Goal: Use online tool/utility: Use online tool/utility

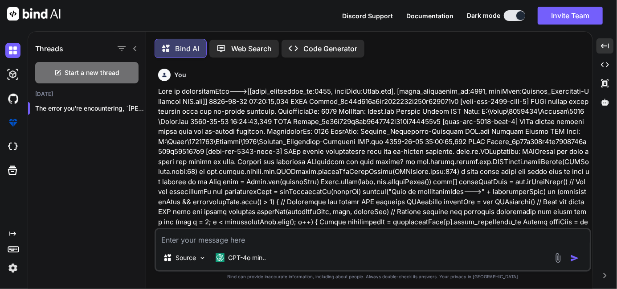
scroll to position [4030, 0]
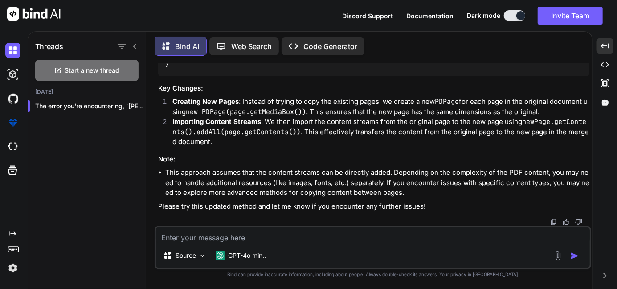
click at [209, 238] on textarea at bounding box center [373, 235] width 434 height 16
paste textarea "@Override void onStartPage(PdfWriter pdfWriter, Document document) { int curren…"
type textarea "@Override void onStartPage(PdfWriter pdfWriter, Document document) { int curren…"
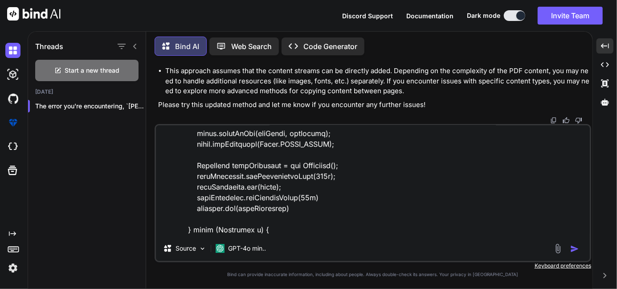
scroll to position [0, 0]
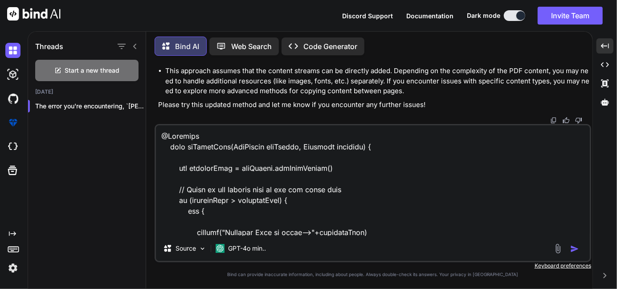
click at [167, 137] on textarea at bounding box center [373, 180] width 434 height 111
type textarea "x"
type textarea "@Override void onStartPage(PdfWriter pdfWriter, Document document) { int curren…"
type textarea "x"
click at [167, 137] on textarea at bounding box center [373, 180] width 434 height 111
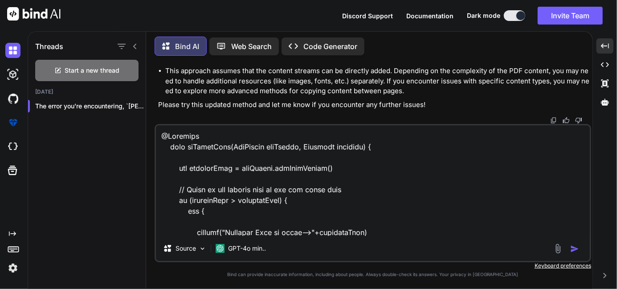
paste textarea "Document document = new Document(PageSize.A4, 55, 55, 20, 30) ByteArrayOutputSt…"
type textarea "Document document = new Document(PageSize.A4, 55, 55, 20, 30) ByteArrayOutputSt…"
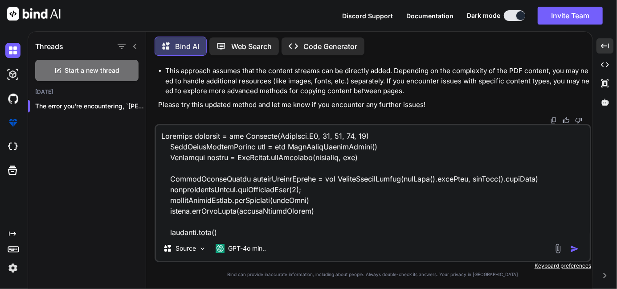
scroll to position [333, 0]
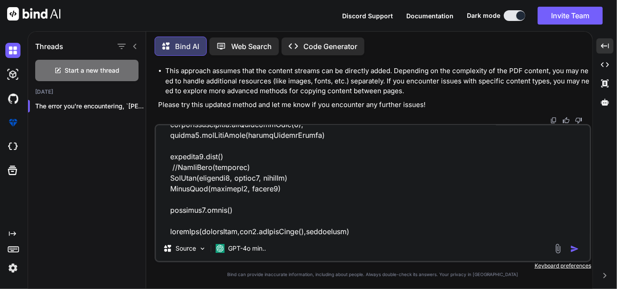
click at [362, 223] on textarea at bounding box center [373, 180] width 434 height 111
click at [366, 228] on textarea at bounding box center [373, 180] width 434 height 111
type textarea "x"
type textarea "Document document = new Document(PageSize.A4, 55, 55, 20, 30) ByteArrayOutputSt…"
type textarea "x"
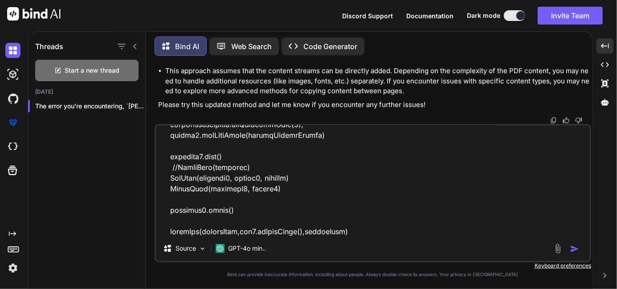
type textarea "Document document = new Document(PageSize.A4, 55, 55, 20, 30) ByteArrayOutputSt…"
type textarea "x"
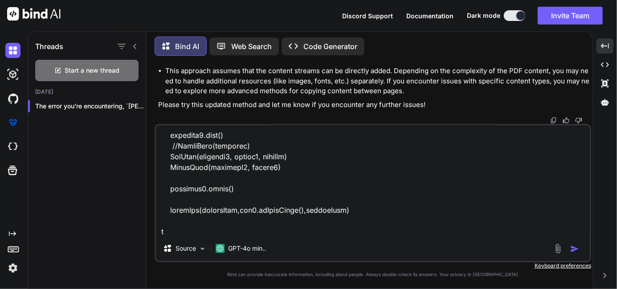
type textarea "Document document = new Document(PageSize.A4, 55, 55, 20, 30) ByteArrayOutputSt…"
type textarea "x"
type textarea "Document document = new Document(PageSize.A4, 55, 55, 20, 30) ByteArrayOutputSt…"
type textarea "x"
type textarea "Document document = new Document(PageSize.A4, 55, 55, 20, 30) ByteArrayOutputSt…"
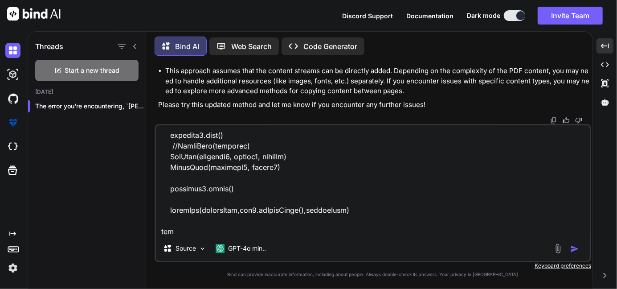
type textarea "x"
type textarea "Document document = new Document(PageSize.A4, 55, 55, 20, 30) ByteArrayOutputSt…"
type textarea "x"
type textarea "Document document = new Document(PageSize.A4, 55, 55, 20, 30) ByteArrayOutputSt…"
type textarea "x"
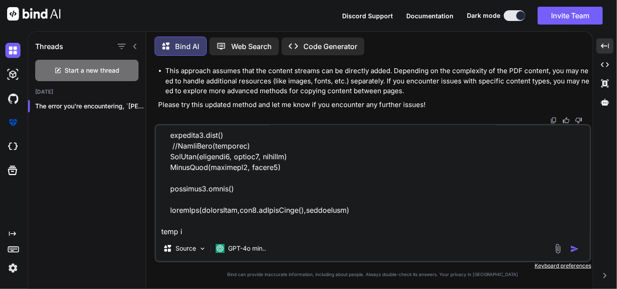
type textarea "Document document = new Document(PageSize.A4, 55, 55, 20, 30) ByteArrayOutputSt…"
type textarea "x"
type textarea "Document document = new Document(PageSize.A4, 55, 55, 20, 30) ByteArrayOutputSt…"
type textarea "x"
type textarea "Document document = new Document(PageSize.A4, 55, 55, 20, 30) ByteArrayOutputSt…"
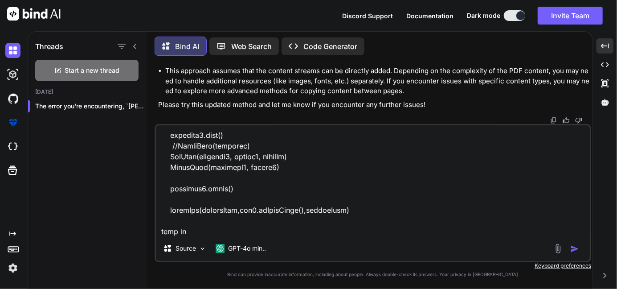
type textarea "x"
type textarea "Document document = new Document(PageSize.A4, 55, 55, 20, 30) ByteArrayOutputSt…"
type textarea "x"
type textarea "Document document = new Document(PageSize.A4, 55, 55, 20, 30) ByteArrayOutputSt…"
type textarea "x"
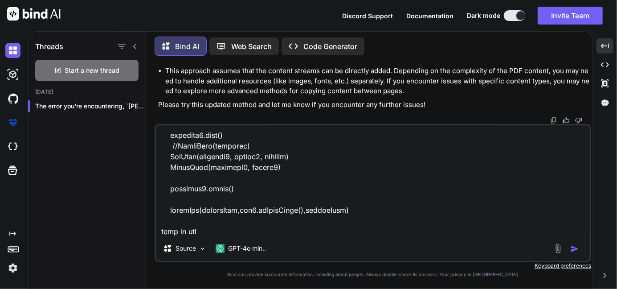
type textarea "Document document = new Document(PageSize.A4, 55, 55, 20, 30) ByteArrayOutputSt…"
type textarea "x"
type textarea "Document document = new Document(PageSize.A4, 55, 55, 20, 30) ByteArrayOutputSt…"
type textarea "x"
type textarea "Document document = new Document(PageSize.A4, 55, 55, 20, 30) ByteArrayOutputSt…"
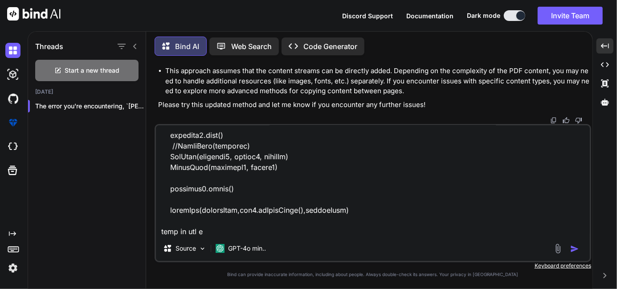
type textarea "x"
type textarea "Document document = new Document(PageSize.A4, 55, 55, 20, 30) ByteArrayOutputSt…"
type textarea "x"
type textarea "Document document = new Document(PageSize.A4, 55, 55, 20, 30) ByteArrayOutputSt…"
type textarea "x"
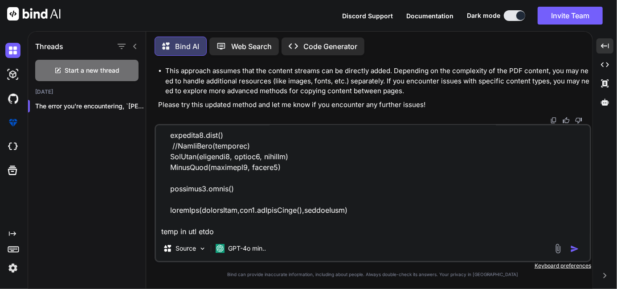
type textarea "Document document = new Document(PageSize.A4, 55, 55, 20, 30) ByteArrayOutputSt…"
type textarea "x"
type textarea "Document document = new Document(PageSize.A4, 55, 55, 20, 30) ByteArrayOutputSt…"
type textarea "x"
type textarea "Document document = new Document(PageSize.A4, 55, 55, 20, 30) ByteArrayOutputSt…"
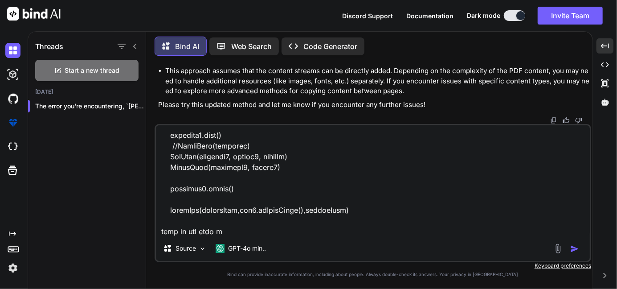
type textarea "x"
type textarea "Document document = new Document(PageSize.A4, 55, 55, 20, 30) ByteArrayOutputSt…"
type textarea "x"
type textarea "Document document = new Document(PageSize.A4, 55, 55, 20, 30) ByteArrayOutputSt…"
type textarea "x"
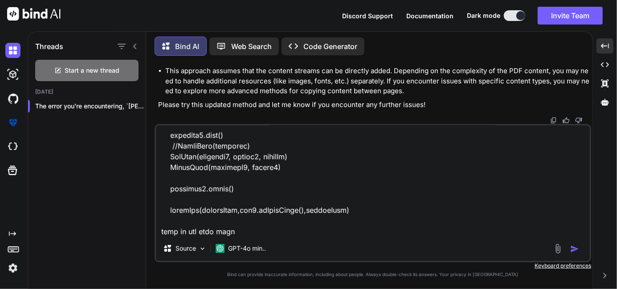
type textarea "Document document = new Document(PageSize.A4, 55, 55, 20, 30) ByteArrayOutputSt…"
type textarea "x"
type textarea "Document document = new Document(PageSize.A4, 55, 55, 20, 30) ByteArrayOutputSt…"
type textarea "x"
type textarea "Document document = new Document(PageSize.A4, 55, 55, 20, 30) ByteArrayOutputSt…"
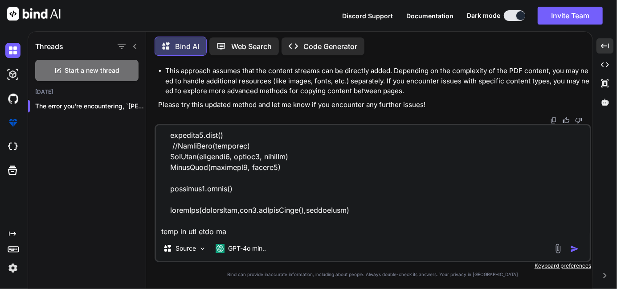
type textarea "x"
type textarea "Document document = new Document(PageSize.A4, 55, 55, 20, 30) ByteArrayOutputSt…"
type textarea "x"
type textarea "Document document = new Document(PageSize.A4, 55, 55, 20, 30) ByteArrayOutputSt…"
type textarea "x"
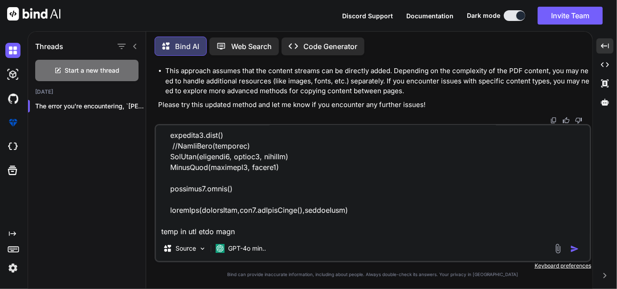
type textarea "Document document = new Document(PageSize.A4, 55, 55, 20, 30) ByteArrayOutputSt…"
type textarea "x"
type textarea "Document document = new Document(PageSize.A4, 55, 55, 20, 30) ByteArrayOutputSt…"
type textarea "x"
type textarea "Document document = new Document(PageSize.A4, 55, 55, 20, 30) ByteArrayOutputSt…"
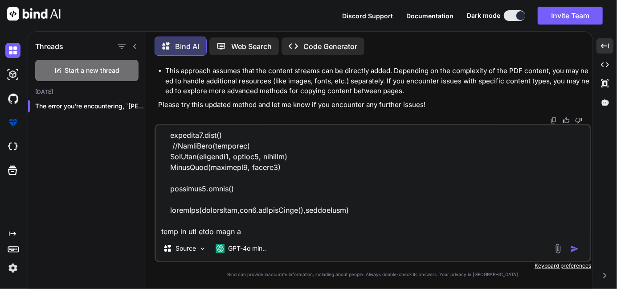
type textarea "x"
type textarea "Document document = new Document(PageSize.A4, 55, 55, 20, 30) ByteArrayOutputSt…"
type textarea "x"
type textarea "Document document = new Document(PageSize.A4, 55, 55, 20, 30) ByteArrayOutputSt…"
type textarea "x"
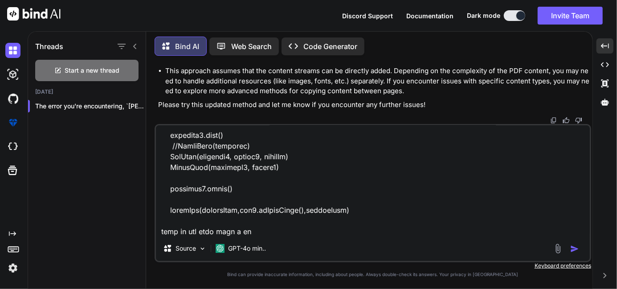
type textarea "Document document = new Document(PageSize.A4, 55, 55, 20, 30) ByteArrayOutputSt…"
type textarea "x"
type textarea "Document document = new Document(PageSize.A4, 55, 55, 20, 30) ByteArrayOutputSt…"
type textarea "x"
type textarea "Document document = new Document(PageSize.A4, 55, 55, 20, 30) ByteArrayOutputSt…"
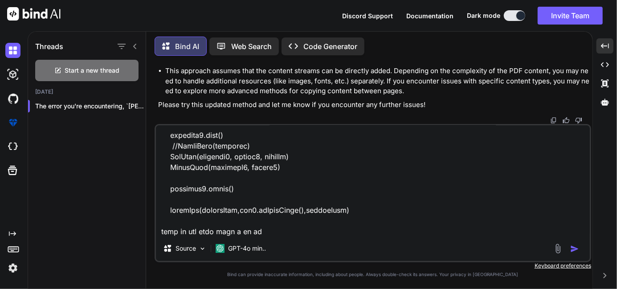
type textarea "x"
type textarea "Document document = new Document(PageSize.A4, 55, 55, 20, 30) ByteArrayOutputSt…"
type textarea "x"
type textarea "Document document = new Document(PageSize.A4, 55, 55, 20, 30) ByteArrayOutputSt…"
type textarea "x"
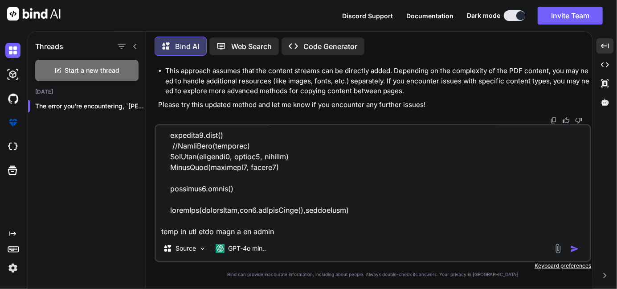
type textarea "Document document = new Document(PageSize.A4, 55, 55, 20, 30) ByteArrayOutputSt…"
type textarea "x"
type textarea "Document document = new Document(PageSize.A4, 55, 55, 20, 30) ByteArrayOutputSt…"
type textarea "x"
type textarea "Document document = new Document(PageSize.A4, 55, 55, 20, 30) ByteArrayOutputSt…"
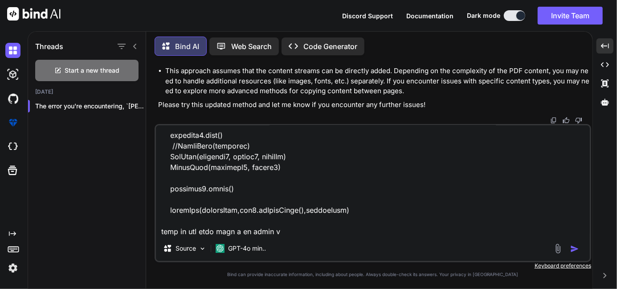
type textarea "x"
type textarea "Document document = new Document(PageSize.A4, 55, 55, 20, 30) ByteArrayOutputSt…"
type textarea "x"
type textarea "Document document = new Document(PageSize.A4, 55, 55, 20, 30) ByteArrayOutputSt…"
type textarea "x"
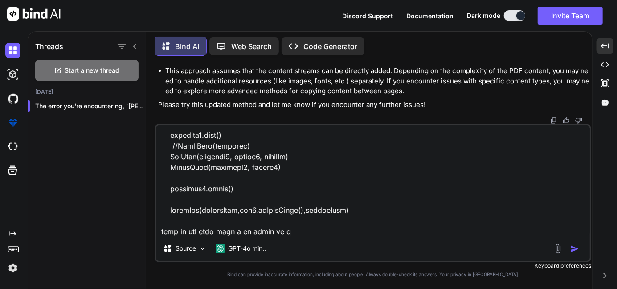
type textarea "Document document = new Document(PageSize.A4, 55, 55, 20, 30) ByteArrayOutputSt…"
type textarea "x"
type textarea "Document document = new Document(PageSize.A4, 55, 55, 20, 30) ByteArrayOutputSt…"
type textarea "x"
type textarea "Document document = new Document(PageSize.A4, 55, 55, 20, 30) ByteArrayOutputSt…"
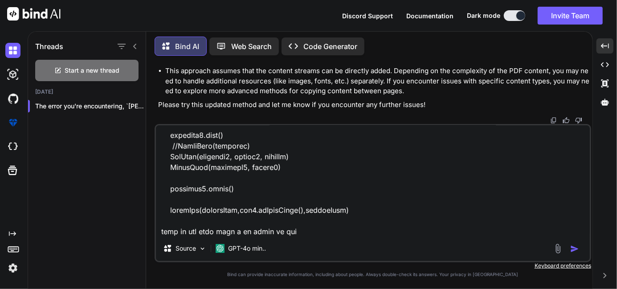
type textarea "x"
type textarea "Document document = new Document(PageSize.A4, 55, 55, 20, 30) ByteArrayOutputSt…"
type textarea "x"
type textarea "Document document = new Document(PageSize.A4, 55, 55, 20, 30) ByteArrayOutputSt…"
type textarea "x"
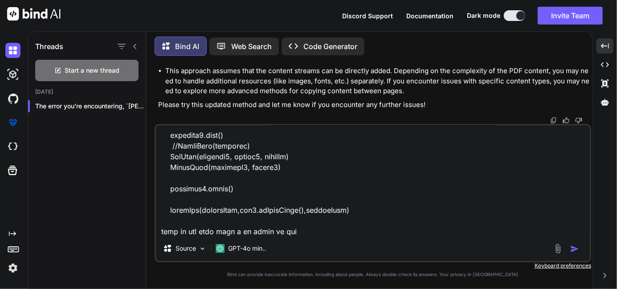
type textarea "Document document = new Document(PageSize.A4, 55, 55, 20, 30) ByteArrayOutputSt…"
type textarea "x"
type textarea "Document document = new Document(PageSize.A4, 55, 55, 20, 30) ByteArrayOutputSt…"
type textarea "x"
type textarea "Document document = new Document(PageSize.A4, 55, 55, 20, 30) ByteArrayOutputSt…"
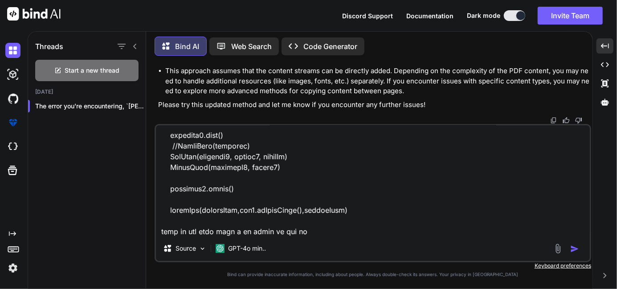
type textarea "x"
type textarea "Document document = new Document(PageSize.A4, 55, 55, 20, 30) ByteArrayOutputSt…"
type textarea "x"
type textarea "Document document = new Document(PageSize.A4, 55, 55, 20, 30) ByteArrayOutputSt…"
type textarea "x"
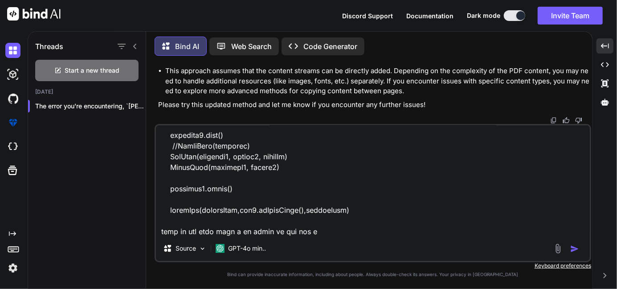
type textarea "Document document = new Document(PageSize.A4, 55, 55, 20, 30) ByteArrayOutputSt…"
type textarea "x"
type textarea "Document document = new Document(PageSize.A4, 55, 55, 20, 30) ByteArrayOutputSt…"
type textarea "x"
type textarea "Document document = new Document(PageSize.A4, 55, 55, 20, 30) ByteArrayOutputSt…"
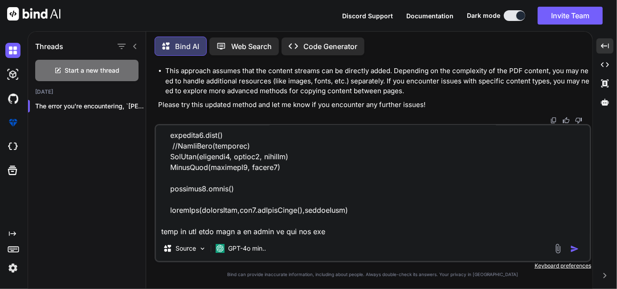
type textarea "x"
type textarea "Document document = new Document(PageSize.A4, 55, 55, 20, 30) ByteArrayOutputSt…"
type textarea "x"
type textarea "Document document = new Document(PageSize.A4, 55, 55, 20, 30) ByteArrayOutputSt…"
type textarea "x"
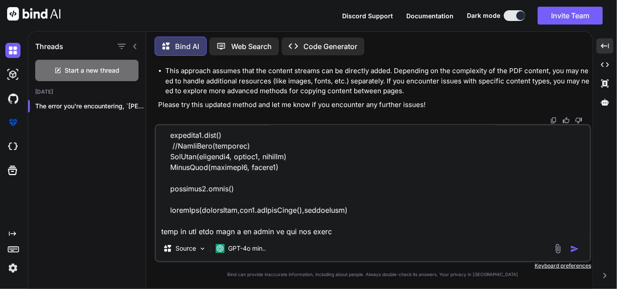
type textarea "Document document = new Document(PageSize.A4, 55, 55, 20, 30) ByteArrayOutputSt…"
type textarea "x"
type textarea "Document document = new Document(PageSize.A4, 55, 55, 20, 30) ByteArrayOutputSt…"
type textarea "x"
type textarea "Document document = new Document(PageSize.A4, 55, 55, 20, 30) ByteArrayOutputSt…"
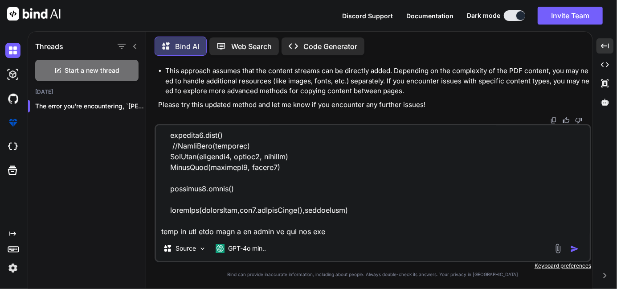
type textarea "x"
type textarea "Document document = new Document(PageSize.A4, 55, 55, 20, 30) ByteArrayOutputSt…"
type textarea "x"
type textarea "Document document = new Document(PageSize.A4, 55, 55, 20, 30) ByteArrayOutputSt…"
type textarea "x"
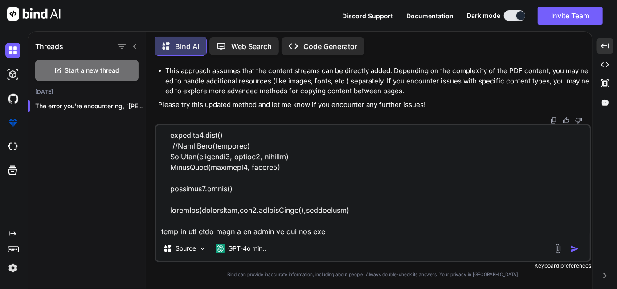
type textarea "Document document = new Document(PageSize.A4, 55, 55, 20, 30) ByteArrayOutputSt…"
type textarea "x"
type textarea "Document document = new Document(PageSize.A4, 55, 55, 20, 30) ByteArrayOutputSt…"
type textarea "x"
type textarea "Document document = new Document(PageSize.A4, 55, 55, 20, 30) ByteArrayOutputSt…"
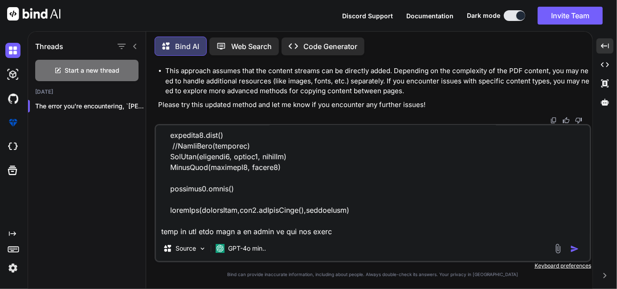
type textarea "x"
type textarea "Document document = new Document(PageSize.A4, 55, 55, 20, 30) ByteArrayOutputSt…"
type textarea "x"
type textarea "Document document = new Document(PageSize.A4, 55, 55, 20, 30) ByteArrayOutputSt…"
type textarea "x"
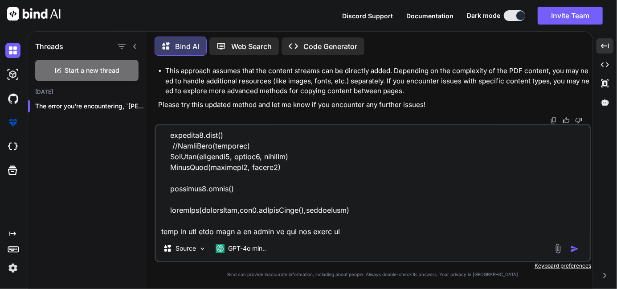
type textarea "Document document = new Document(PageSize.A4, 55, 55, 20, 30) ByteArrayOutputSt…"
type textarea "x"
type textarea "Document document = new Document(PageSize.A4, 55, 55, 20, 30) ByteArrayOutputSt…"
type textarea "x"
type textarea "Document document = new Document(PageSize.A4, 55, 55, 20, 30) ByteArrayOutputSt…"
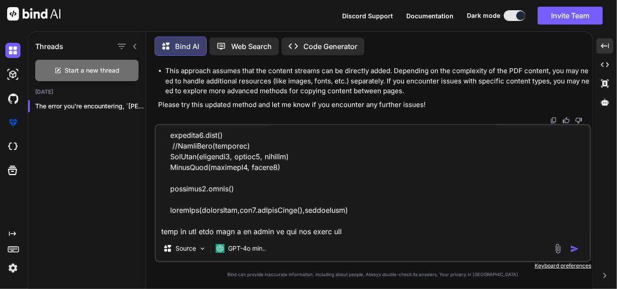
type textarea "x"
type textarea "Document document = new Document(PageSize.A4, 55, 55, 20, 30) ByteArrayOutputSt…"
type textarea "x"
type textarea "Document document = new Document(PageSize.A4, 55, 55, 20, 30) ByteArrayOutputSt…"
type textarea "x"
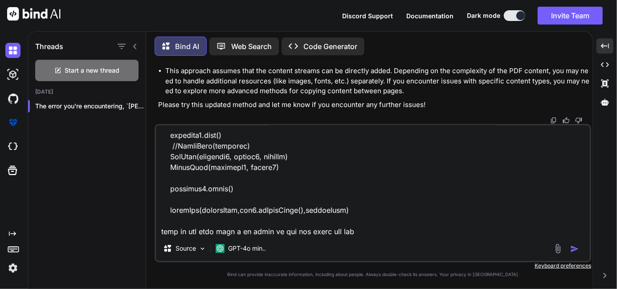
type textarea "Document document = new Document(PageSize.A4, 55, 55, 20, 30) ByteArrayOutputSt…"
type textarea "x"
type textarea "Document document = new Document(PageSize.A4, 55, 55, 20, 30) ByteArrayOutputSt…"
type textarea "x"
type textarea "Document document = new Document(PageSize.A4, 55, 55, 20, 30) ByteArrayOutputSt…"
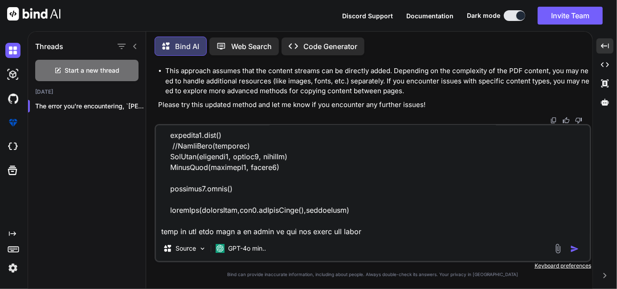
type textarea "x"
type textarea "Document document = new Document(PageSize.A4, 55, 55, 20, 30) ByteArrayOutputSt…"
type textarea "x"
type textarea "Document document = new Document(PageSize.A4, 55, 55, 20, 30) ByteArrayOutputSt…"
type textarea "x"
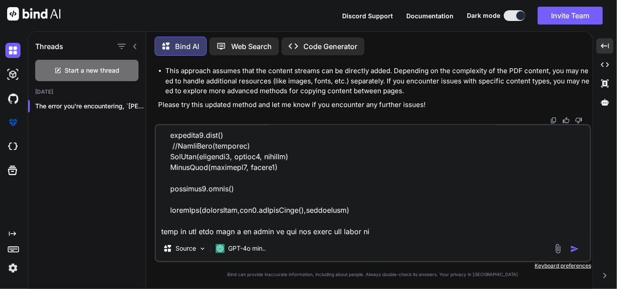
type textarea "Document document = new Document(PageSize.A4, 55, 55, 20, 30) ByteArrayOutputSt…"
type textarea "x"
type textarea "Document document = new Document(PageSize.A4, 55, 55, 20, 30) ByteArrayOutputSt…"
type textarea "x"
type textarea "Document document = new Document(PageSize.A4, 55, 55, 20, 30) ByteArrayOutputSt…"
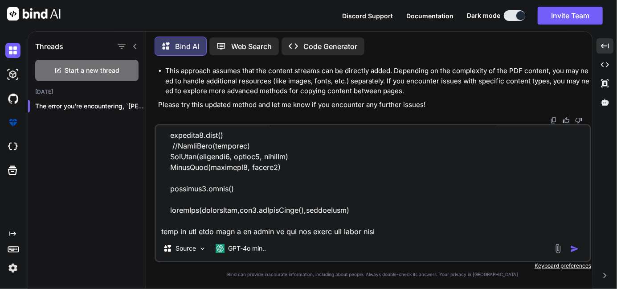
type textarea "x"
type textarea "Document document = new Document(PageSize.A4, 55, 55, 20, 30) ByteArrayOutputSt…"
type textarea "x"
type textarea "Document document = new Document(PageSize.A4, 55, 55, 20, 30) ByteArrayOutputSt…"
type textarea "x"
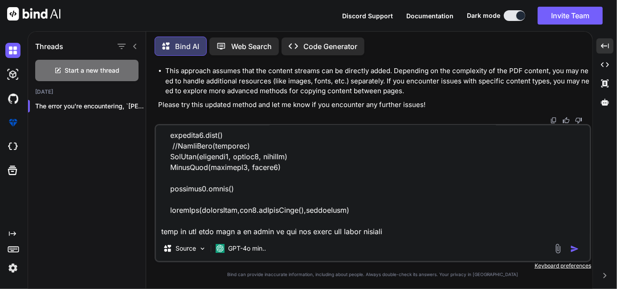
type textarea "Document document = new Document(PageSize.A4, 55, 55, 20, 30) ByteArrayOutputSt…"
type textarea "x"
type textarea "Document document = new Document(PageSize.A4, 55, 55, 20, 30) ByteArrayOutputSt…"
type textarea "x"
type textarea "Document document = new Document(PageSize.A4, 55, 55, 20, 30) ByteArrayOutputSt…"
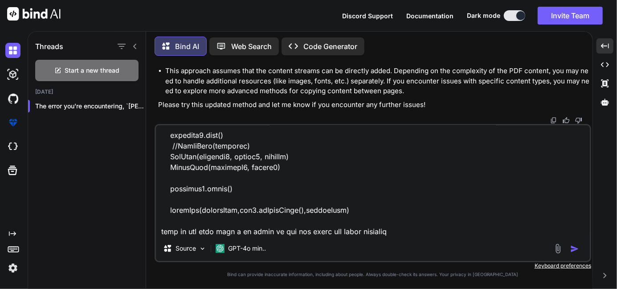
type textarea "x"
type textarea "Document document = new Document(PageSize.A4, 55, 55, 20, 30) ByteArrayOutputSt…"
type textarea "x"
type textarea "Document document = new Document(PageSize.A4, 55, 55, 20, 30) ByteArrayOutputSt…"
type textarea "x"
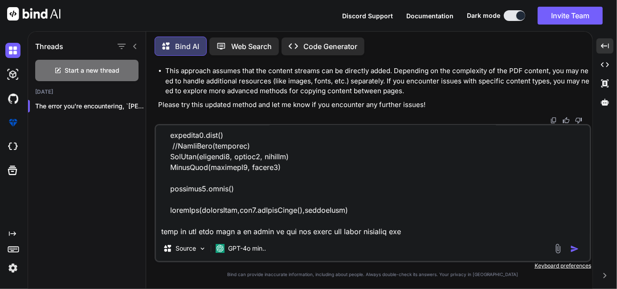
type textarea "Document document = new Document(PageSize.A4, 55, 55, 20, 30) ByteArrayOutputSt…"
type textarea "x"
type textarea "Document document = new Document(PageSize.A4, 55, 55, 20, 30) ByteArrayOutputSt…"
type textarea "x"
type textarea "Document document = new Document(PageSize.A4, 55, 55, 20, 30) ByteArrayOutputSt…"
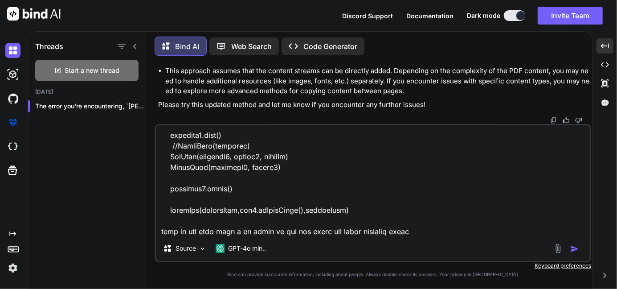
type textarea "x"
type textarea "Document document = new Document(PageSize.A4, 55, 55, 20, 30) ByteArrayOutputSt…"
type textarea "x"
type textarea "Document document = new Document(PageSize.A4, 55, 55, 20, 30) ByteArrayOutputSt…"
type textarea "x"
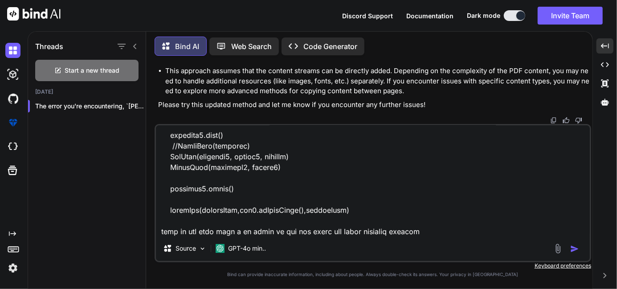
type textarea "Document document = new Document(PageSize.A4, 55, 55, 20, 30) ByteArrayOutputSt…"
type textarea "x"
type textarea "Document document = new Document(PageSize.A4, 55, 55, 20, 30) ByteArrayOutputSt…"
type textarea "x"
type textarea "Document document = new Document(PageSize.A4, 55, 55, 20, 30) ByteArrayOutputSt…"
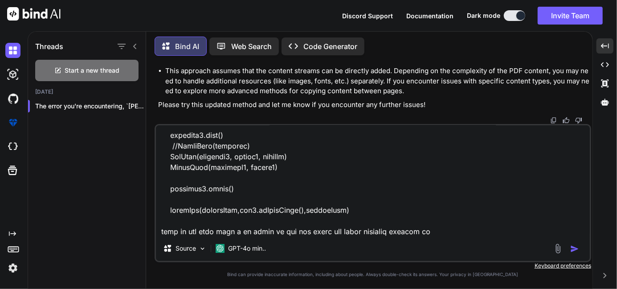
type textarea "x"
type textarea "Document document = new Document(PageSize.A4, 55, 55, 20, 30) ByteArrayOutputSt…"
type textarea "x"
type textarea "Document document = new Document(PageSize.A4, 55, 55, 20, 30) ByteArrayOutputSt…"
type textarea "x"
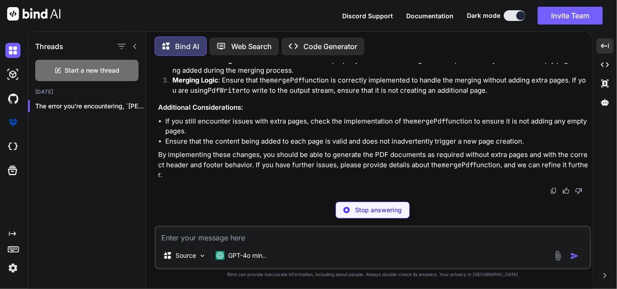
scroll to position [7508, 0]
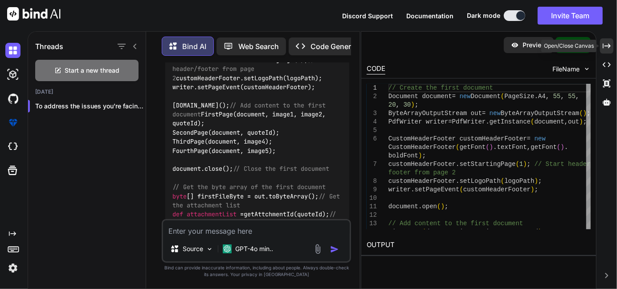
click at [608, 51] on div "Created with Pixso." at bounding box center [606, 45] width 13 height 15
